Goal: Find specific page/section: Find specific page/section

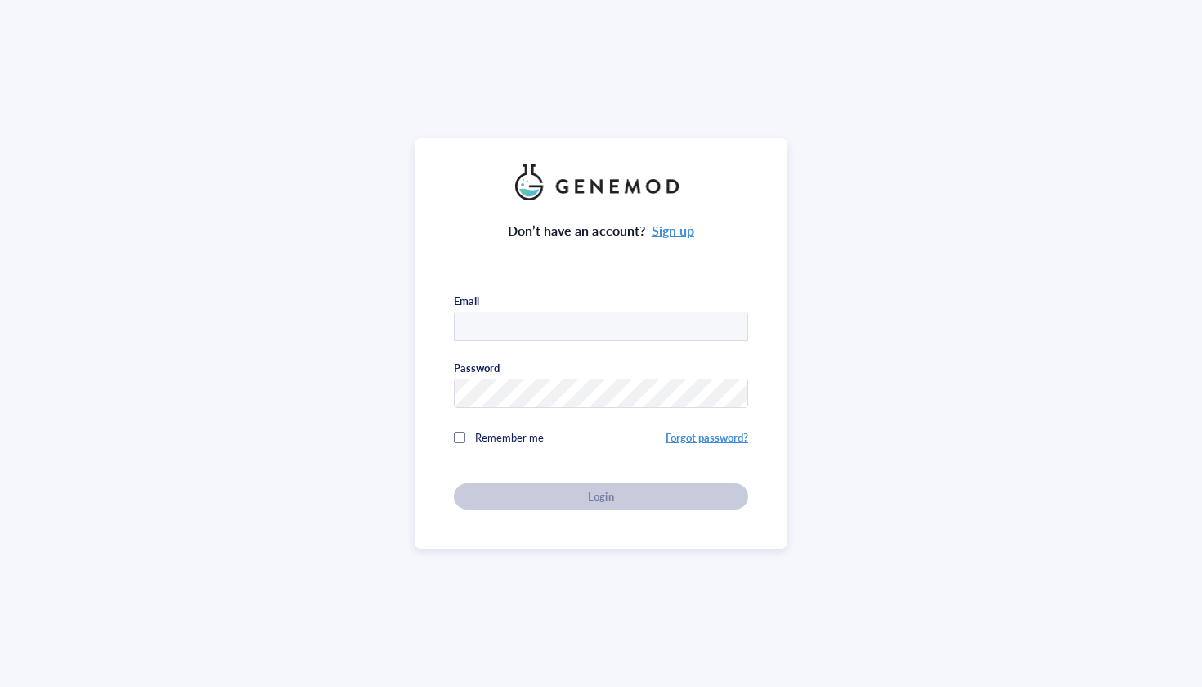
type input "[EMAIL_ADDRESS][DOMAIN_NAME]"
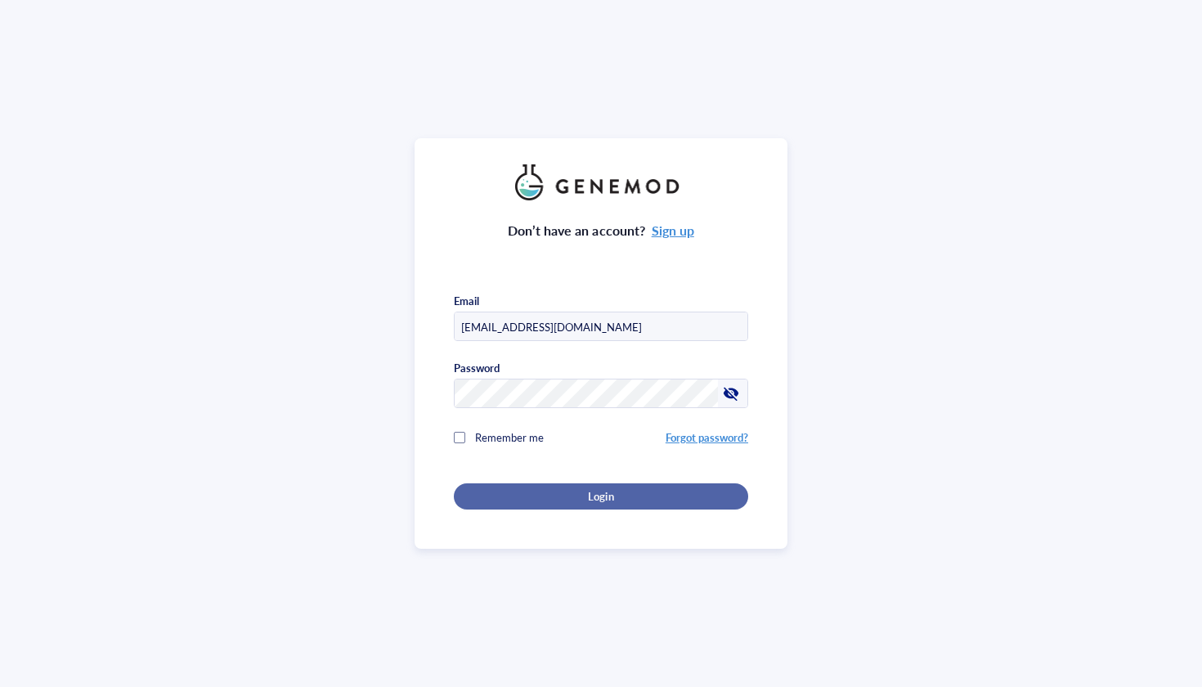
click at [610, 503] on button "Login" at bounding box center [601, 496] width 294 height 26
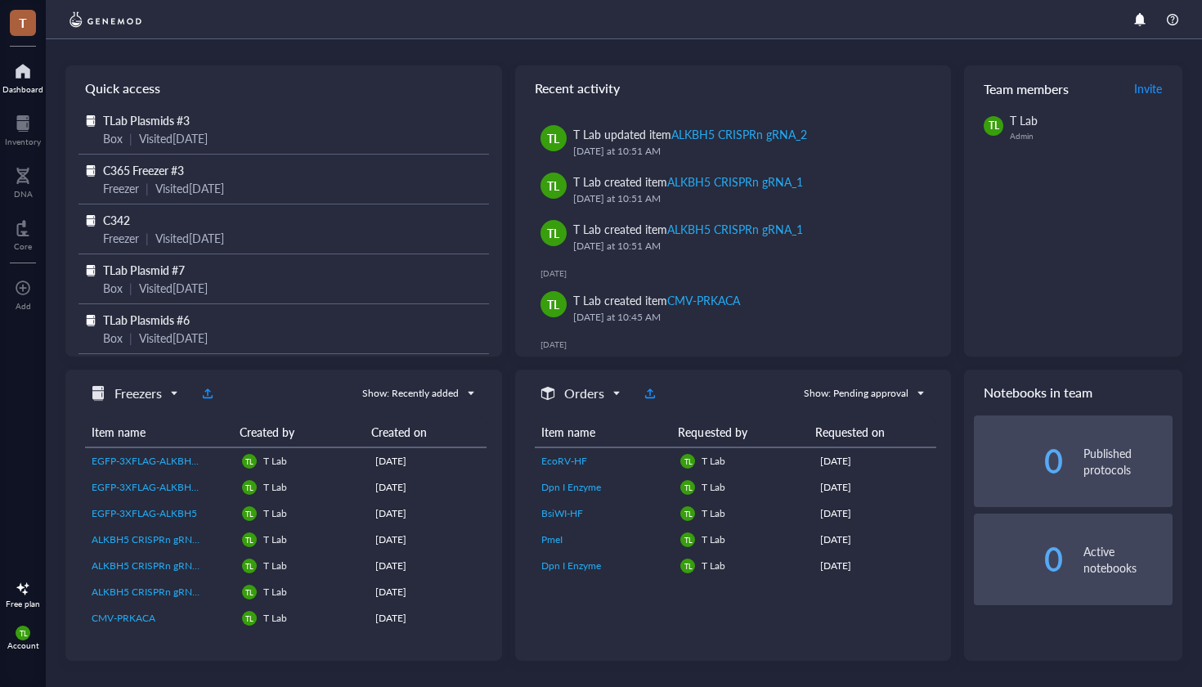
scroll to position [302, 0]
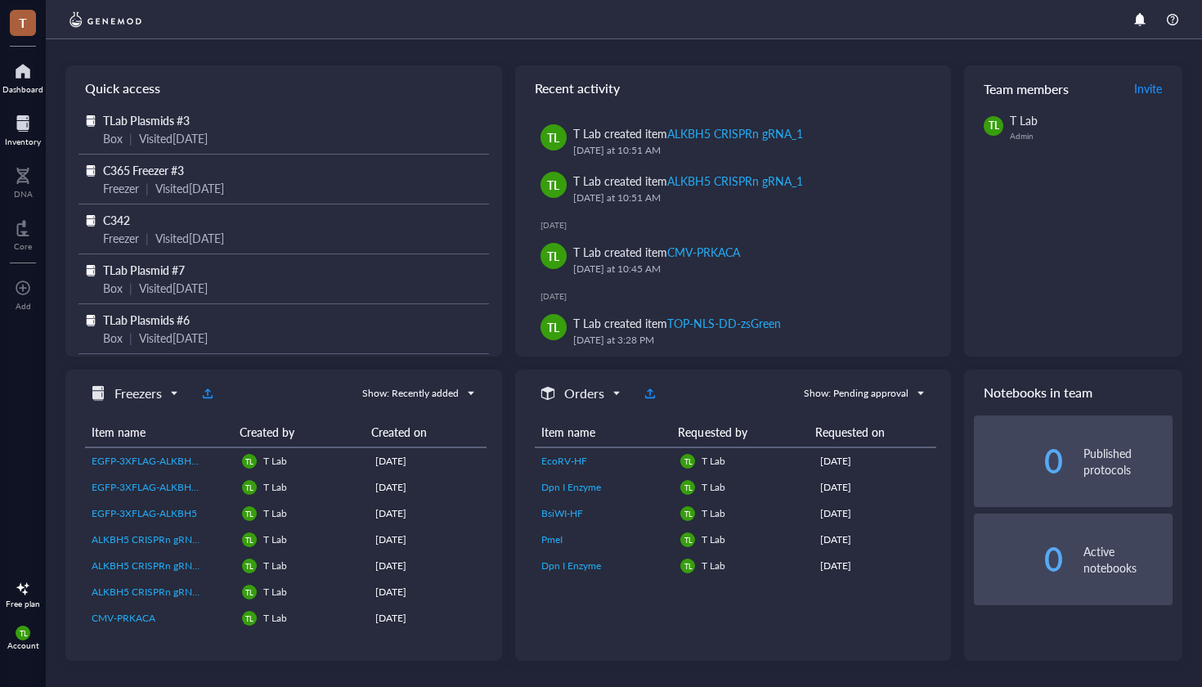
click at [34, 125] on div at bounding box center [23, 123] width 36 height 26
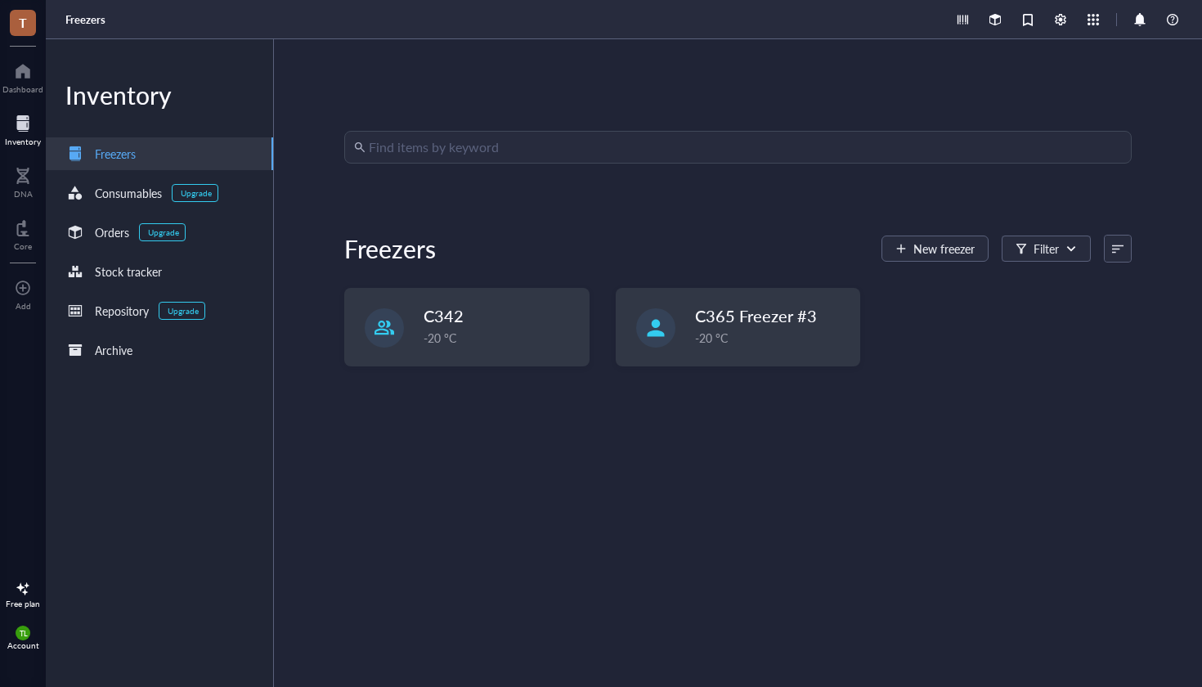
click at [553, 146] on input "search" at bounding box center [745, 147] width 753 height 31
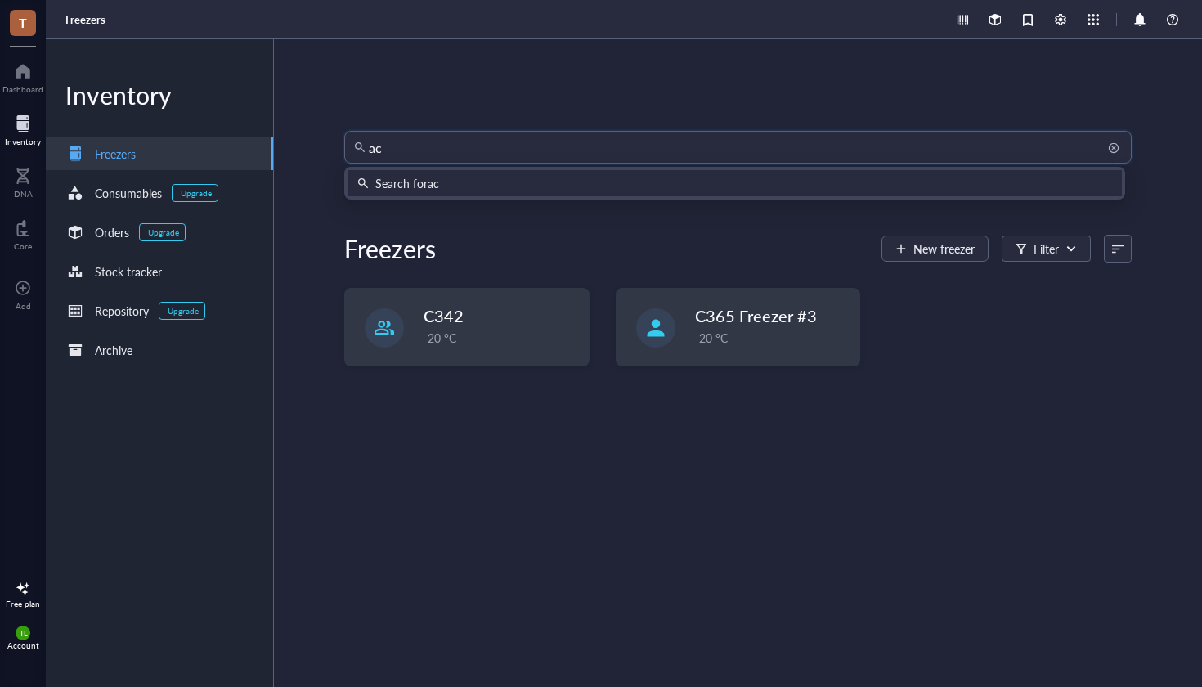
type input "act"
